Goal: Task Accomplishment & Management: Complete application form

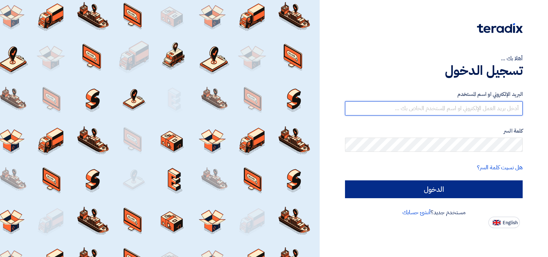
type input "[EMAIL_ADDRESS][DOMAIN_NAME][GEOGRAPHIC_DATA]"
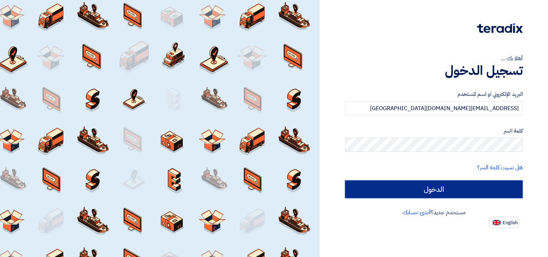
click at [458, 188] on input "الدخول" at bounding box center [434, 189] width 178 height 18
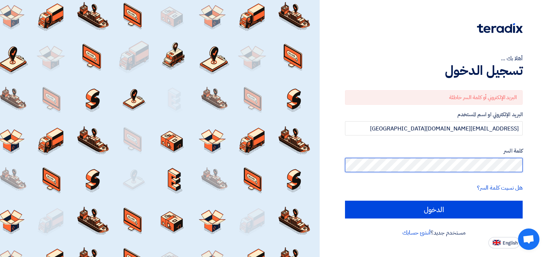
click at [345, 201] on input "الدخول" at bounding box center [434, 210] width 178 height 18
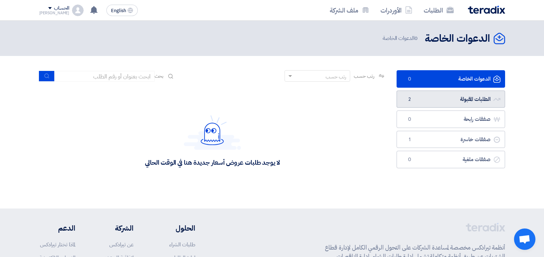
click at [444, 97] on link "الطلبات المقبولة الطلبات المقبولة 2" at bounding box center [450, 99] width 108 height 17
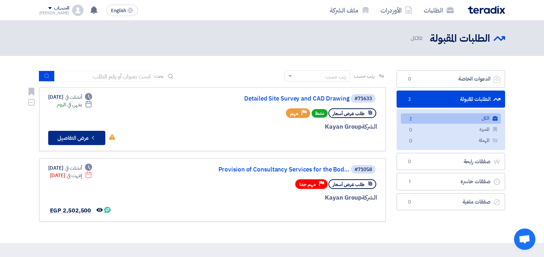
click at [78, 137] on button "Check details عرض التفاصيل" at bounding box center [76, 138] width 57 height 14
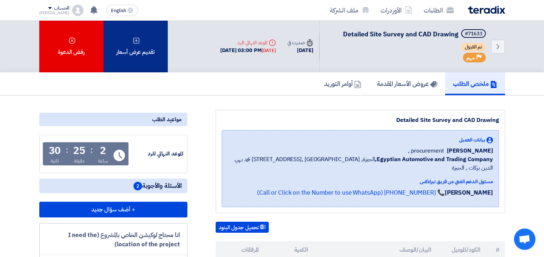
click at [147, 57] on div "تقديم عرض أسعار" at bounding box center [135, 47] width 64 height 52
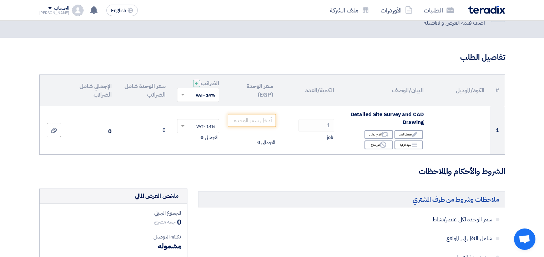
scroll to position [57, 0]
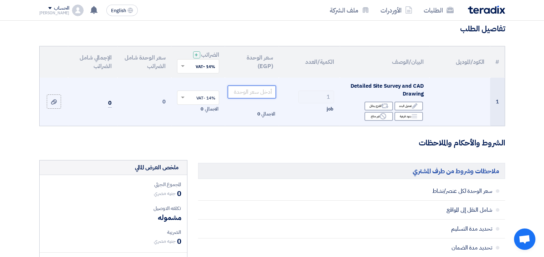
click at [255, 93] on input "number" at bounding box center [252, 92] width 48 height 13
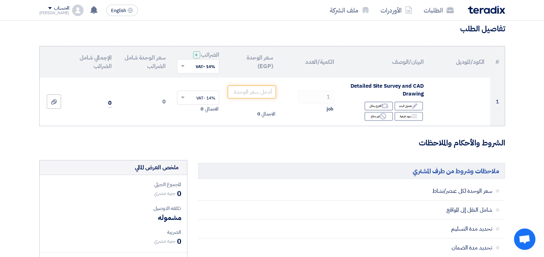
click at [183, 68] on span at bounding box center [181, 66] width 9 height 6
click at [197, 103] on span "10% -ضريبة الخدمات الاستشارية" at bounding box center [187, 104] width 56 height 6
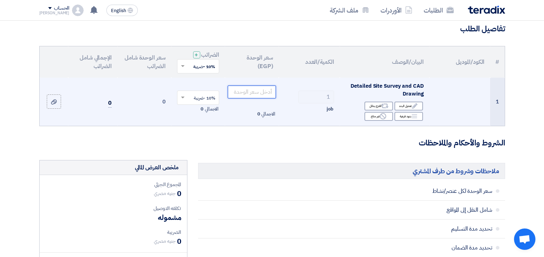
click at [240, 90] on input "number" at bounding box center [252, 92] width 48 height 13
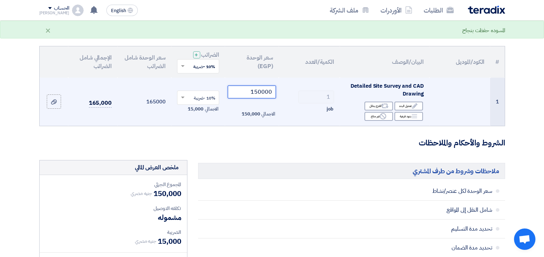
type input "150000"
click at [152, 118] on td "165000" at bounding box center [144, 102] width 54 height 48
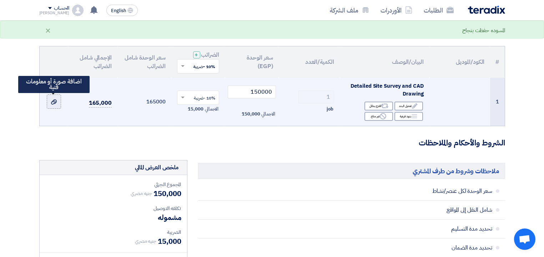
click at [53, 105] on div at bounding box center [53, 102] width 7 height 8
click at [0, 0] on input "file" at bounding box center [0, 0] width 0 height 0
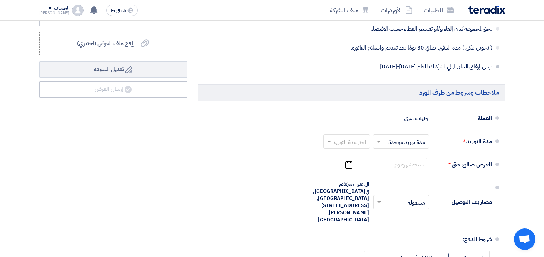
scroll to position [342, 0]
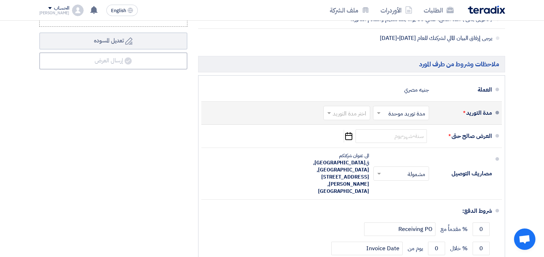
click at [349, 113] on input "text" at bounding box center [345, 113] width 43 height 10
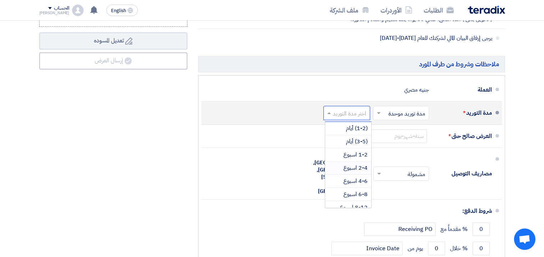
click at [362, 165] on span "2-4 اسبوع" at bounding box center [355, 168] width 24 height 9
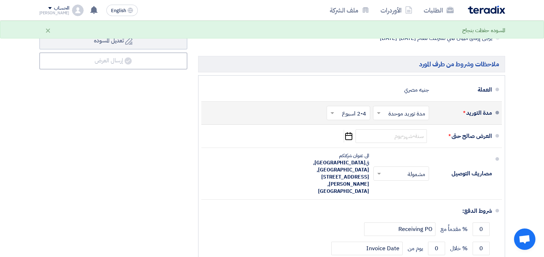
click at [346, 112] on input "text" at bounding box center [347, 113] width 40 height 10
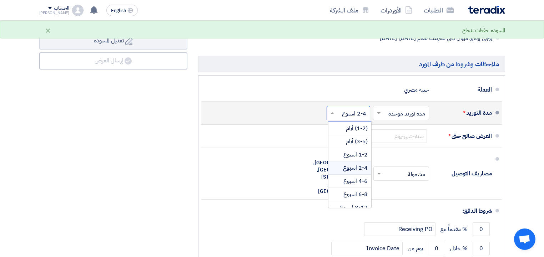
click at [362, 167] on span "2-4 اسبوع" at bounding box center [355, 168] width 25 height 9
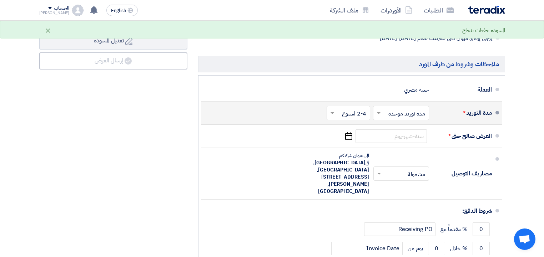
click at [345, 112] on input "text" at bounding box center [347, 113] width 40 height 10
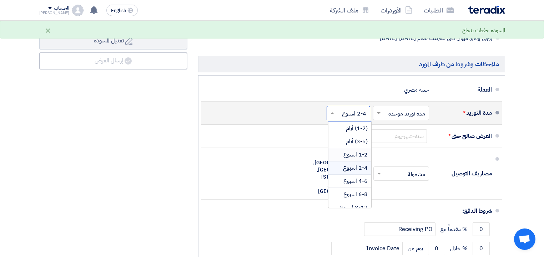
click at [359, 155] on span "1-2 اسبوع" at bounding box center [355, 155] width 24 height 9
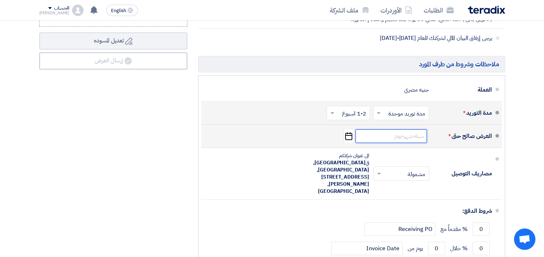
click at [388, 138] on input at bounding box center [390, 136] width 71 height 14
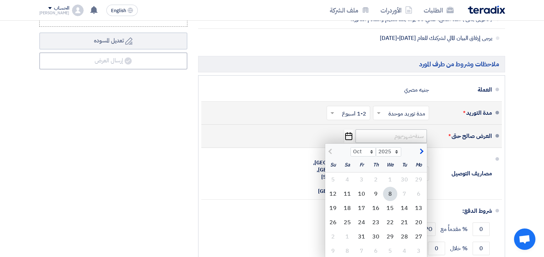
scroll to position [371, 0]
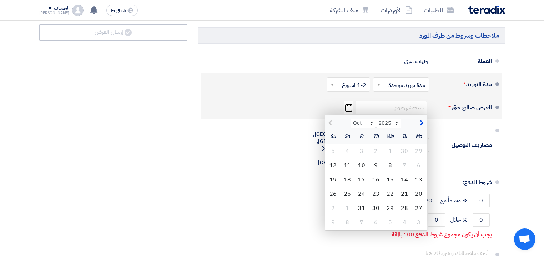
click at [422, 123] on span "button" at bounding box center [420, 123] width 4 height 8
select select "11"
click at [348, 163] on div "8" at bounding box center [347, 165] width 14 height 14
type input "[DATE]"
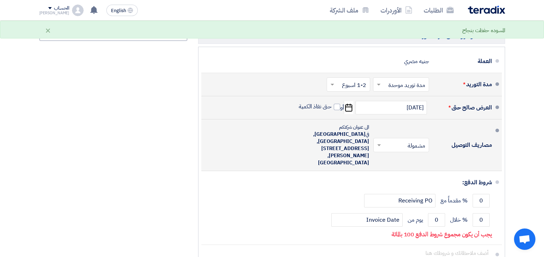
scroll to position [400, 0]
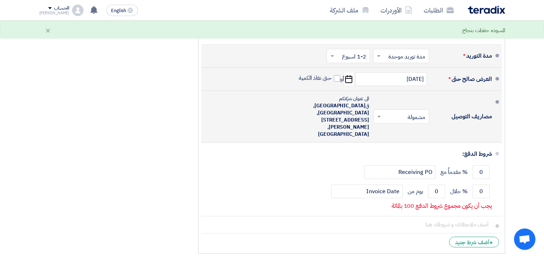
click at [344, 108] on span "[GEOGRAPHIC_DATA], [GEOGRAPHIC_DATA], [STREET_ADDRESS][PERSON_NAME], [GEOGRAPHI…" at bounding box center [341, 120] width 56 height 36
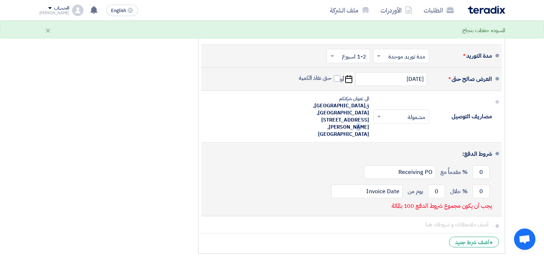
click at [344, 146] on div "شروط الدفع:" at bounding box center [352, 154] width 279 height 17
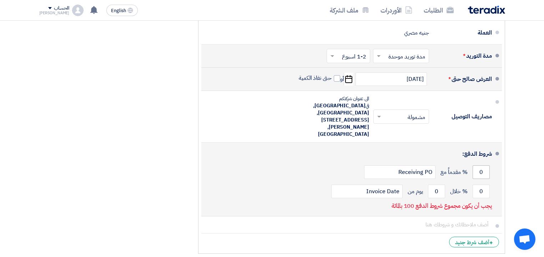
scroll to position [428, 0]
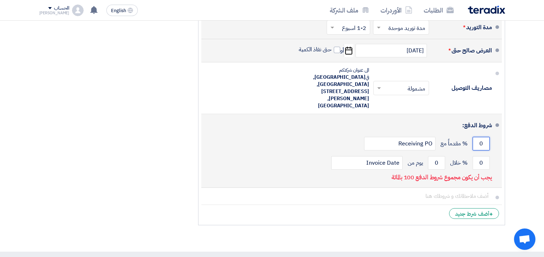
click at [482, 137] on input "0" at bounding box center [480, 144] width 17 height 14
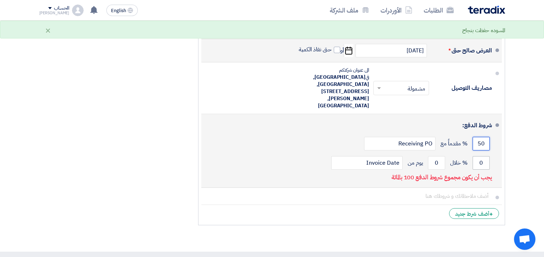
type input "50"
click at [479, 156] on input "0" at bounding box center [480, 163] width 17 height 14
click at [482, 156] on input "0" at bounding box center [480, 163] width 17 height 14
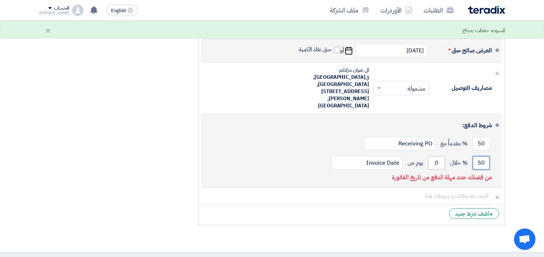
type input "50"
click at [439, 156] on input "0" at bounding box center [436, 163] width 17 height 14
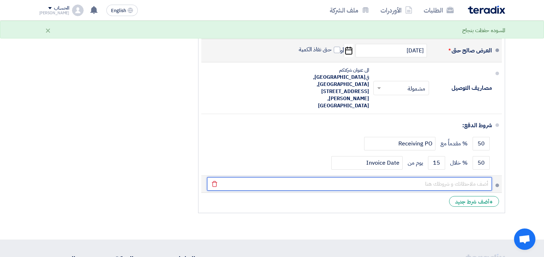
click at [392, 177] on input "text" at bounding box center [349, 184] width 285 height 14
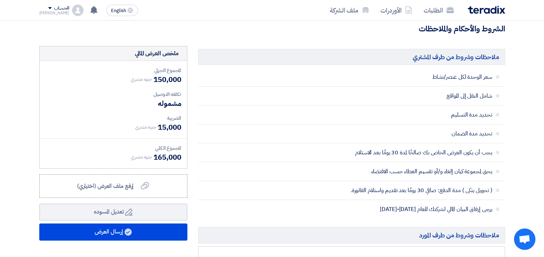
scroll to position [228, 0]
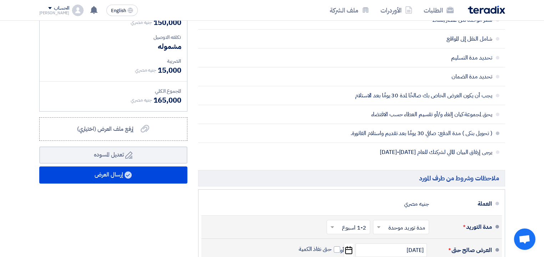
drag, startPoint x: 423, startPoint y: 136, endPoint x: 337, endPoint y: 139, distance: 85.6
click at [337, 139] on li "( تحويل بنكى ) مدة الدفع: صافي 30 يومًا بعد تقديم واستلام الفاتورة." at bounding box center [351, 133] width 307 height 19
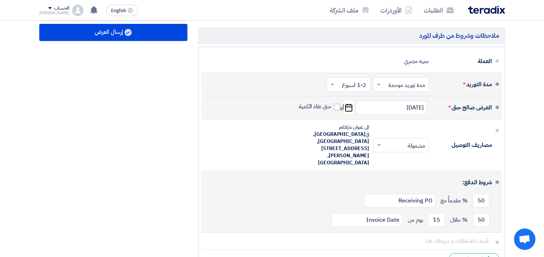
scroll to position [428, 0]
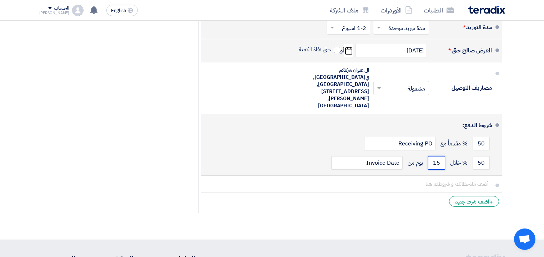
click at [436, 156] on input "15" at bounding box center [436, 163] width 17 height 14
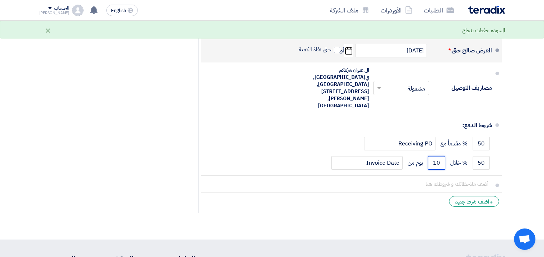
type input "10"
click at [371, 188] on ul "العملة جنيه مصري مدة التوريد * اختر مدة التوريد × مدة توريد موحدة ×" at bounding box center [351, 102] width 307 height 224
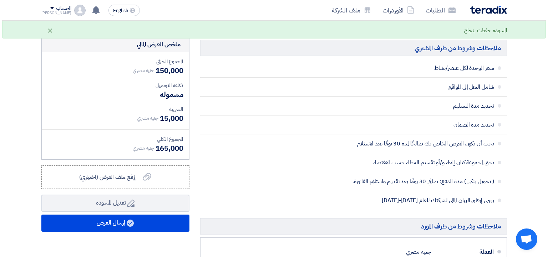
scroll to position [209, 0]
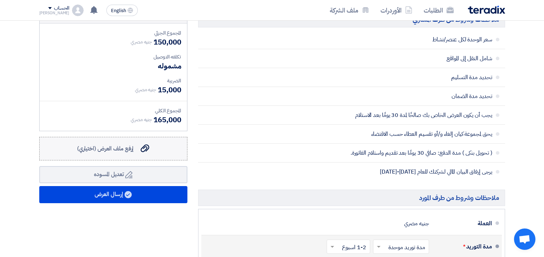
click at [106, 149] on span "إرفع ملف العرض (اختياري)" at bounding box center [105, 148] width 57 height 9
click at [0, 0] on input "إرفع ملف العرض (اختياري) إرفع ملف العرض (اختياري)" at bounding box center [0, 0] width 0 height 0
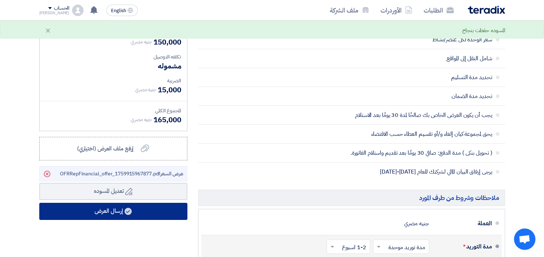
click at [137, 209] on button "إرسال العرض" at bounding box center [113, 211] width 148 height 17
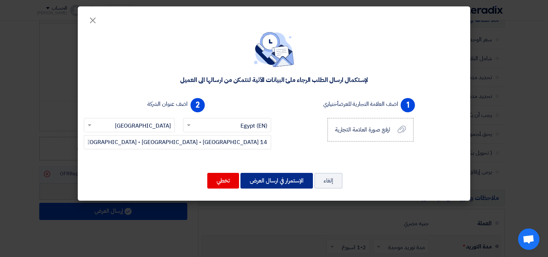
click at [261, 185] on button "الإستمرار في ارسال العرض" at bounding box center [276, 181] width 72 height 16
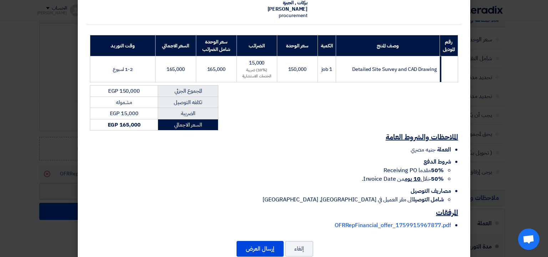
scroll to position [96, 0]
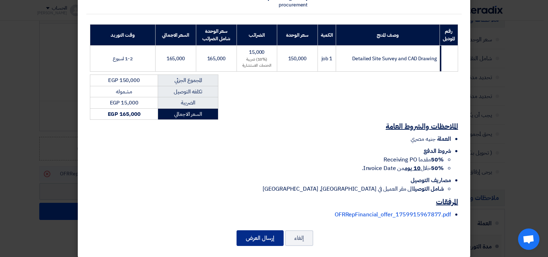
click at [260, 233] on button "إرسال العرض" at bounding box center [260, 238] width 47 height 16
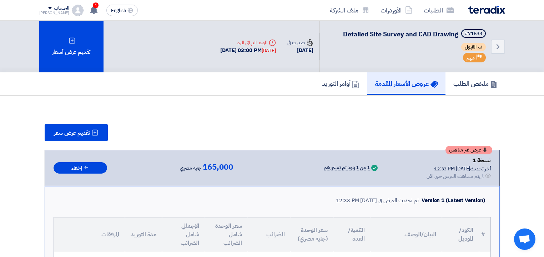
drag, startPoint x: 480, startPoint y: 149, endPoint x: 441, endPoint y: 150, distance: 39.2
click at [441, 150] on div "عرض غير منافس نسخة 1 أخر تحديث [DATE] 12:33 PM Offer is Seen لم يتم مشاهدة العر…" at bounding box center [272, 168] width 455 height 36
click at [90, 8] on use at bounding box center [93, 10] width 7 height 8
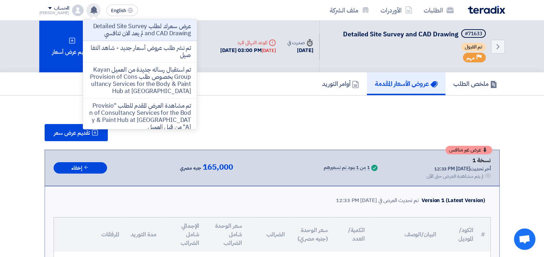
click at [90, 9] on use at bounding box center [93, 10] width 7 height 8
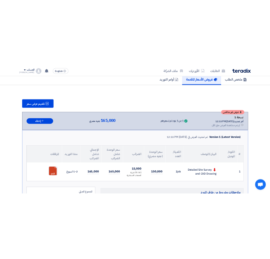
scroll to position [29, 0]
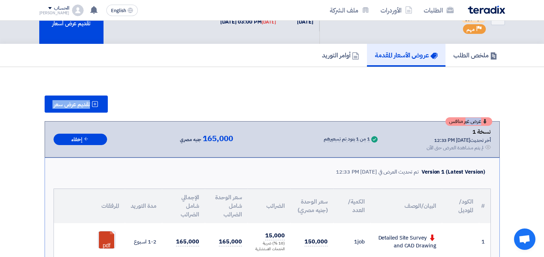
drag, startPoint x: 464, startPoint y: 121, endPoint x: 464, endPoint y: 101, distance: 20.7
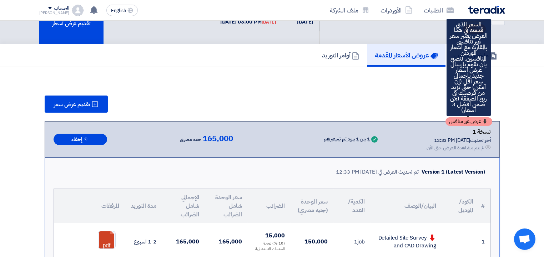
click at [469, 120] on span "عرض غير منافس" at bounding box center [465, 121] width 32 height 5
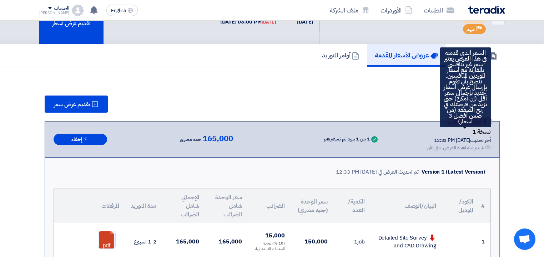
click at [468, 121] on span "عرض غير منافس" at bounding box center [465, 121] width 32 height 5
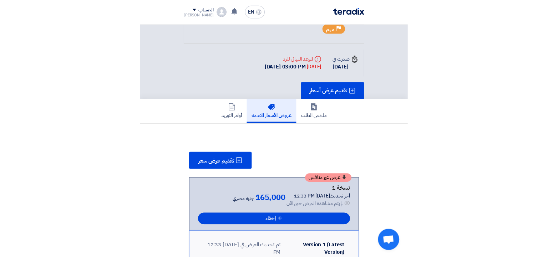
scroll to position [57, 0]
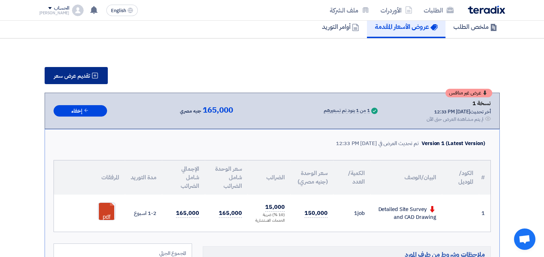
click at [71, 77] on span "تقديم عرض سعر" at bounding box center [72, 76] width 36 height 6
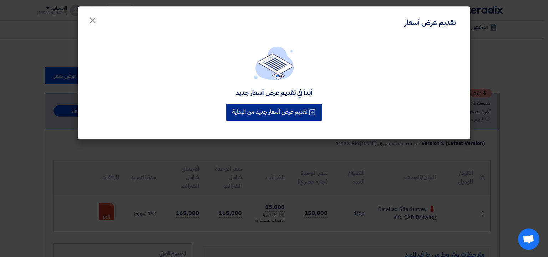
click at [277, 111] on button "تقديم عرض أسعار جديد من البداية" at bounding box center [274, 112] width 96 height 17
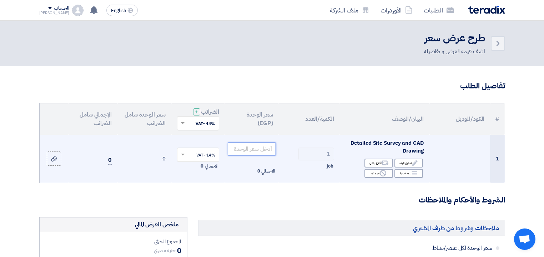
click at [255, 149] on input "number" at bounding box center [252, 149] width 48 height 13
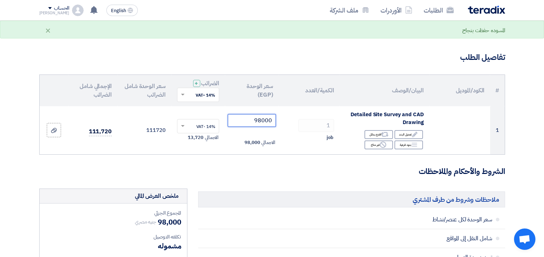
scroll to position [57, 0]
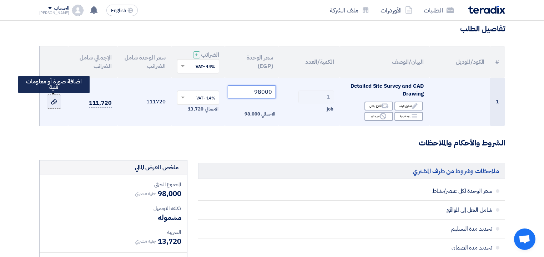
type input "98000"
click at [50, 101] on div at bounding box center [53, 102] width 7 height 8
click at [0, 0] on input "file" at bounding box center [0, 0] width 0 height 0
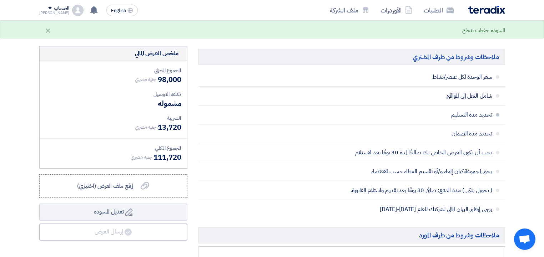
scroll to position [200, 0]
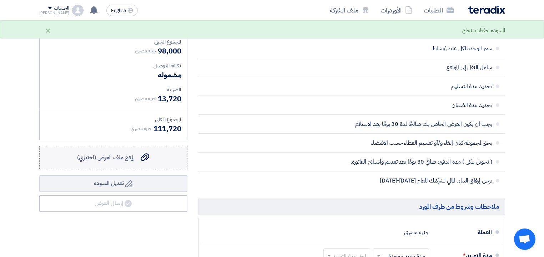
click at [115, 156] on span "إرفع ملف العرض (اختياري)" at bounding box center [105, 157] width 57 height 9
click at [0, 0] on input "إرفع ملف العرض (اختياري) إرفع ملف العرض (اختياري)" at bounding box center [0, 0] width 0 height 0
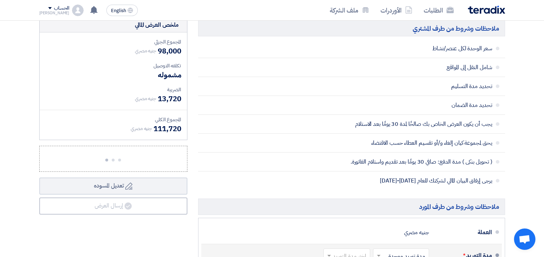
scroll to position [314, 0]
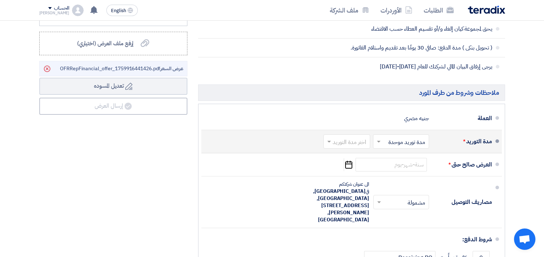
click at [348, 139] on input "text" at bounding box center [345, 142] width 43 height 10
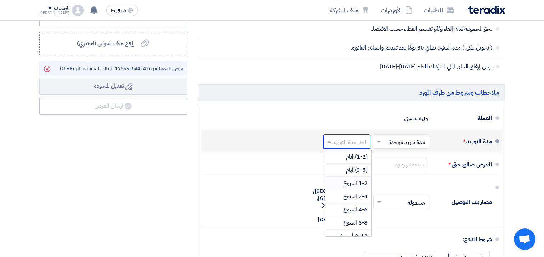
click at [357, 182] on span "1-2 اسبوع" at bounding box center [355, 183] width 24 height 9
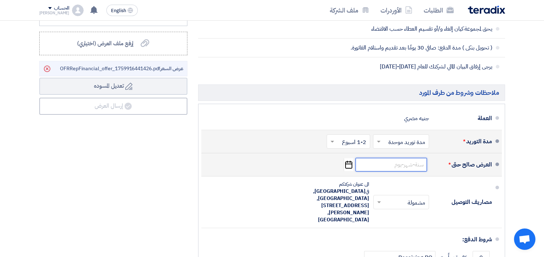
click at [404, 163] on input at bounding box center [390, 165] width 71 height 14
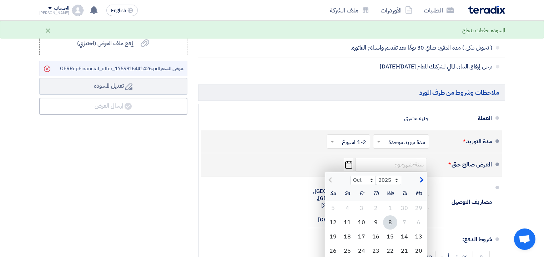
click at [421, 178] on span "button" at bounding box center [420, 180] width 4 height 8
select select "11"
click at [349, 222] on div "8" at bounding box center [347, 222] width 14 height 14
type input "[DATE]"
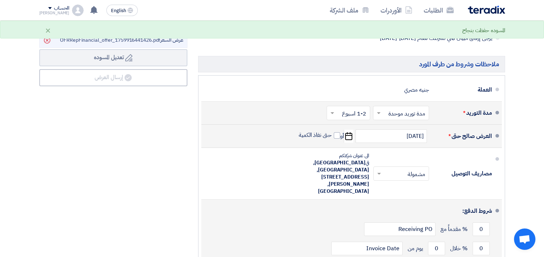
scroll to position [371, 0]
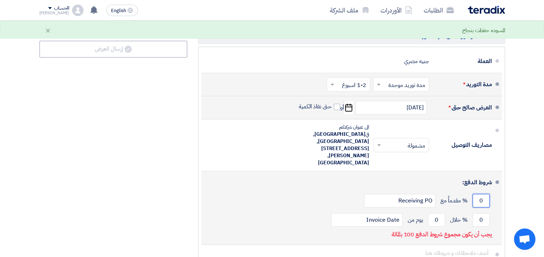
click at [477, 194] on input "0" at bounding box center [480, 201] width 17 height 14
type input "50"
click at [477, 213] on input "0" at bounding box center [480, 220] width 17 height 14
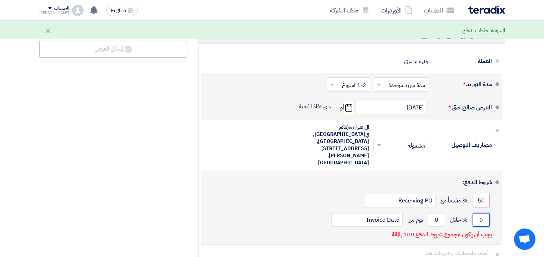
click at [477, 213] on input "0" at bounding box center [480, 220] width 17 height 14
type input "50"
click at [437, 213] on input "0" at bounding box center [436, 220] width 17 height 14
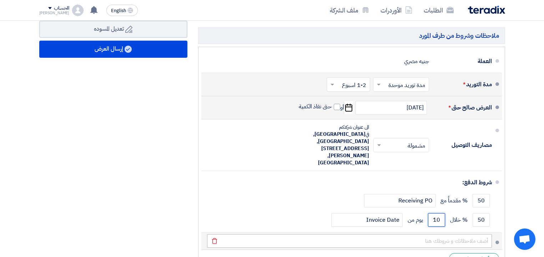
type input "10"
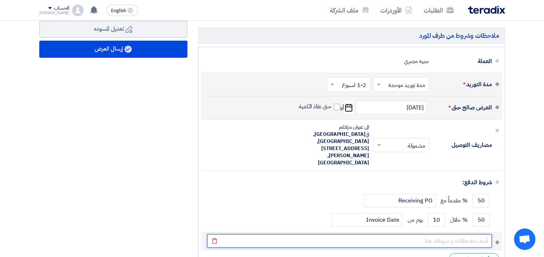
click at [396, 234] on input "text" at bounding box center [349, 241] width 285 height 14
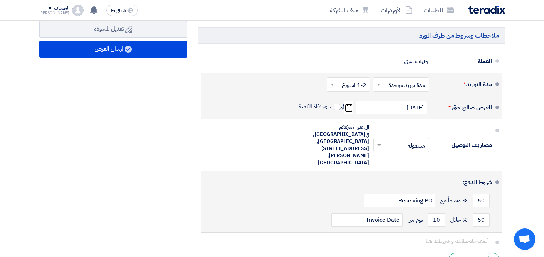
click at [320, 210] on div "50 % خلال 10 يوم من Invoice Date" at bounding box center [349, 219] width 285 height 19
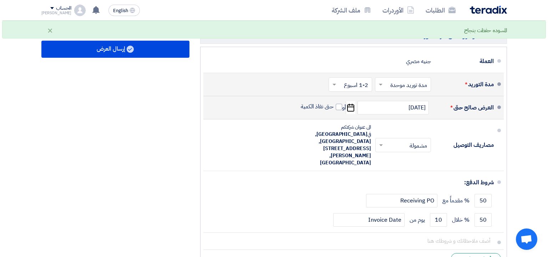
scroll to position [228, 0]
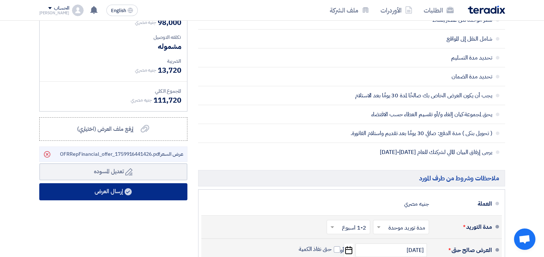
click at [129, 188] on use at bounding box center [127, 191] width 7 height 7
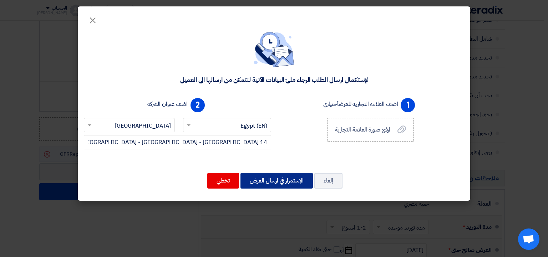
click at [256, 178] on button "الإستمرار في ارسال العرض" at bounding box center [276, 181] width 72 height 16
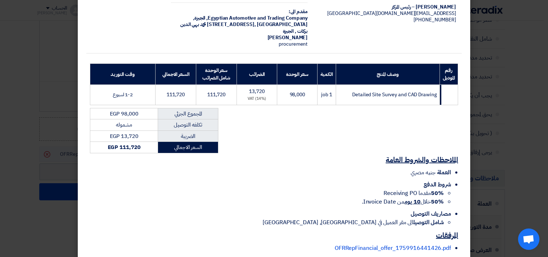
scroll to position [86, 0]
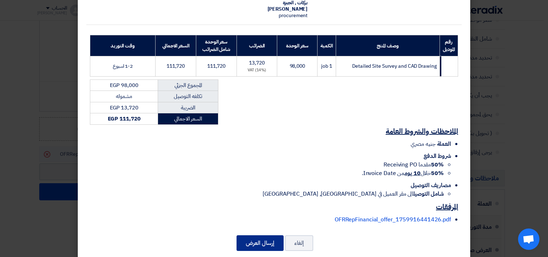
click at [249, 235] on button "إرسال العرض" at bounding box center [260, 243] width 47 height 16
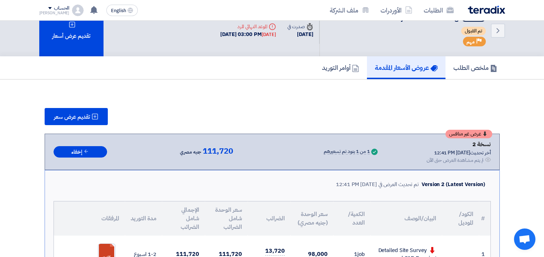
scroll to position [45, 0]
